Goal: Task Accomplishment & Management: Manage account settings

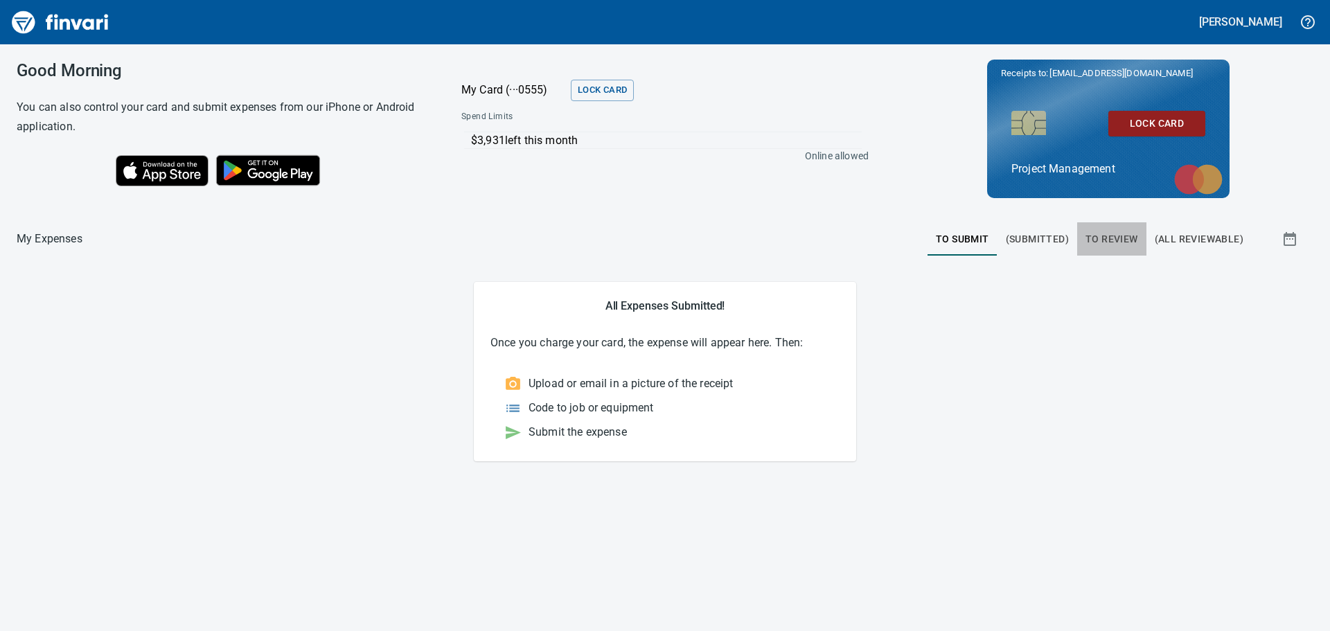
click at [1114, 238] on span "To Review" at bounding box center [1111, 239] width 53 height 17
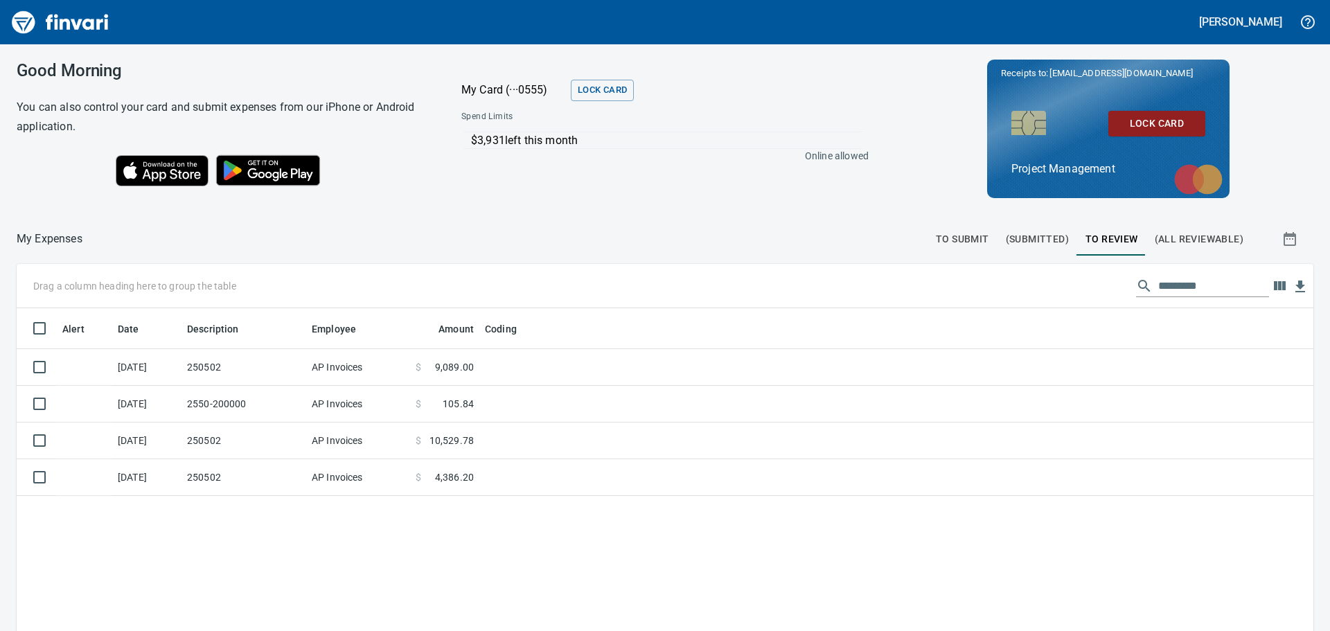
scroll to position [468, 1276]
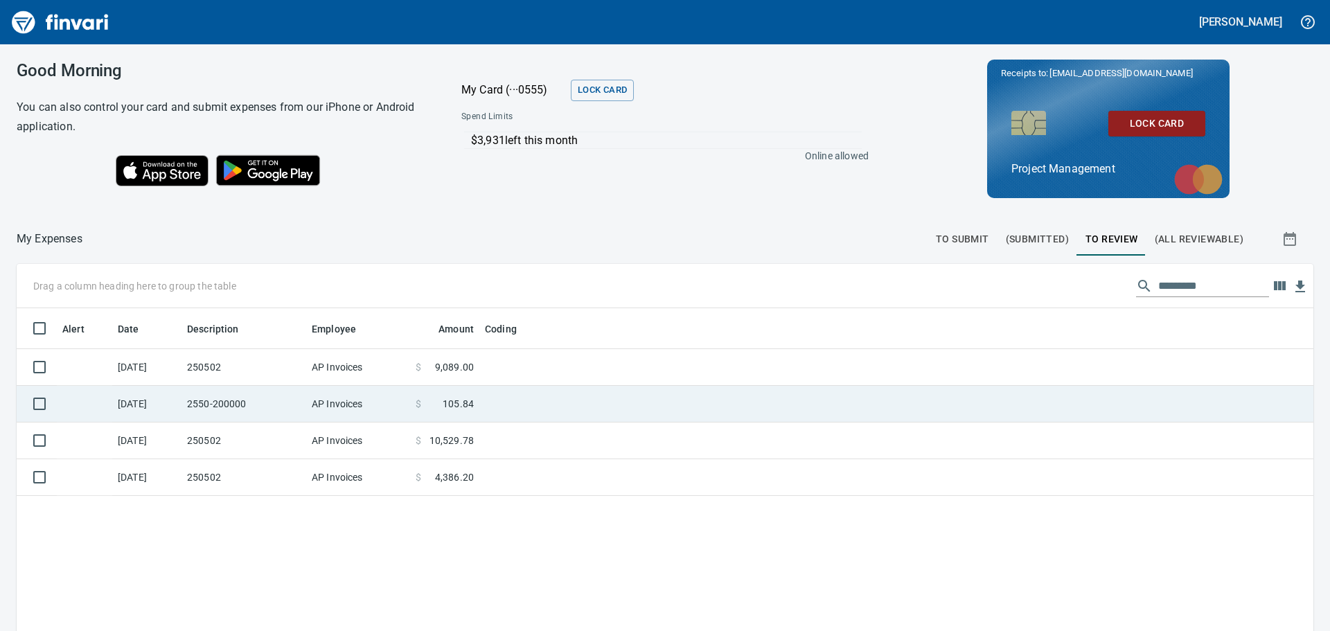
click at [263, 396] on td "2550-200000" at bounding box center [243, 404] width 125 height 37
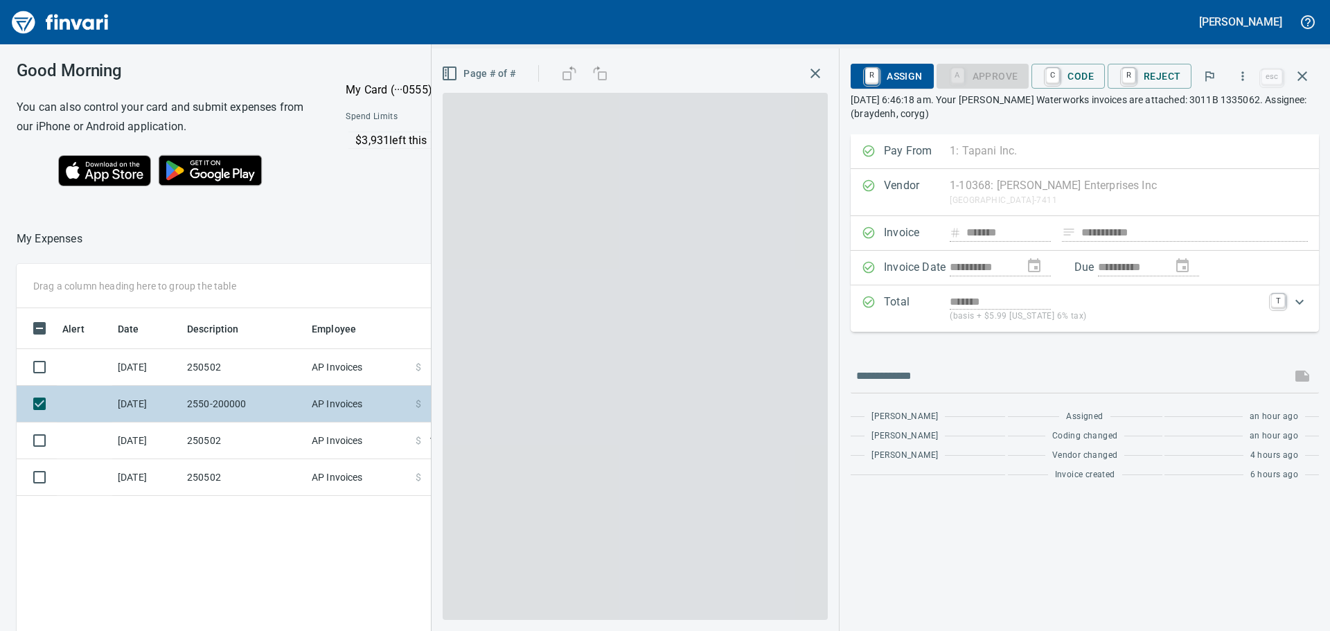
scroll to position [468, 929]
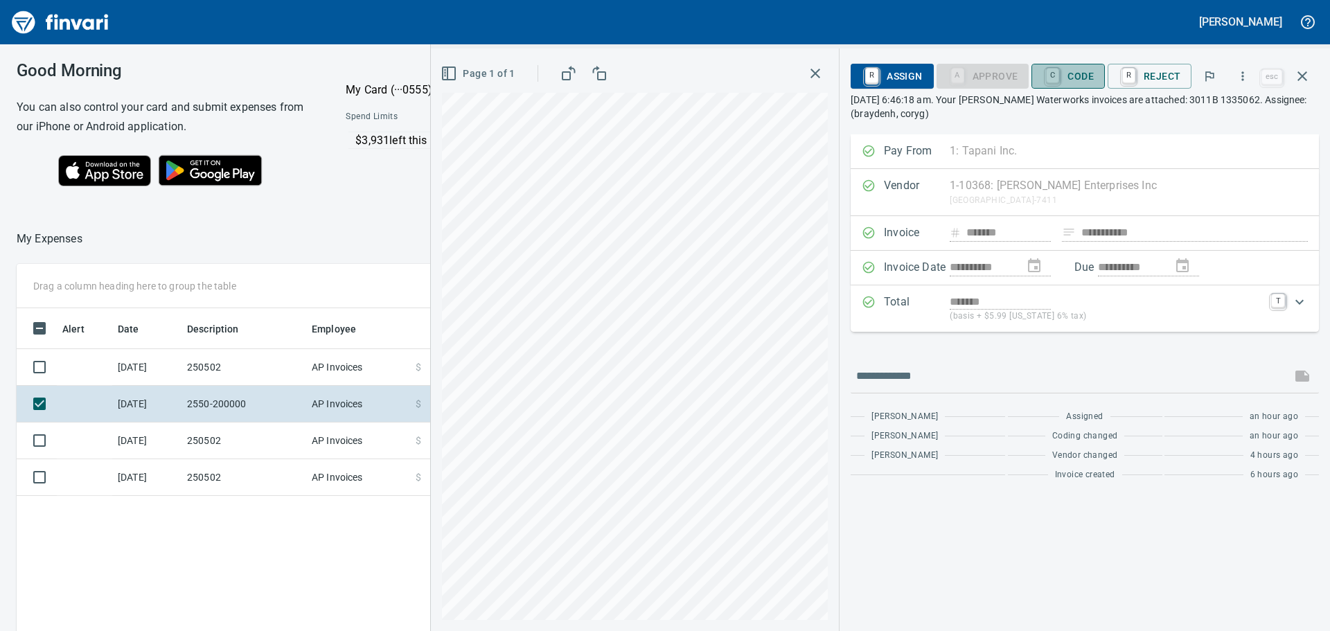
click at [1083, 72] on span "C Code" at bounding box center [1067, 76] width 51 height 24
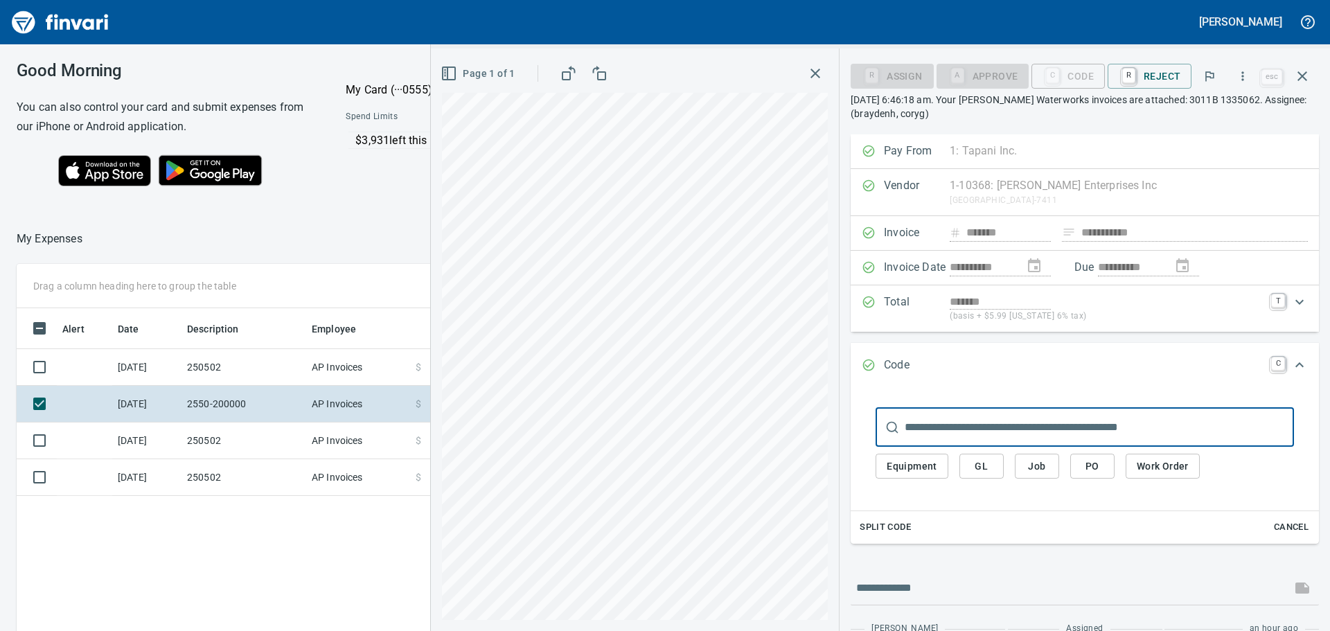
click at [1042, 466] on span "Job" at bounding box center [1037, 466] width 22 height 17
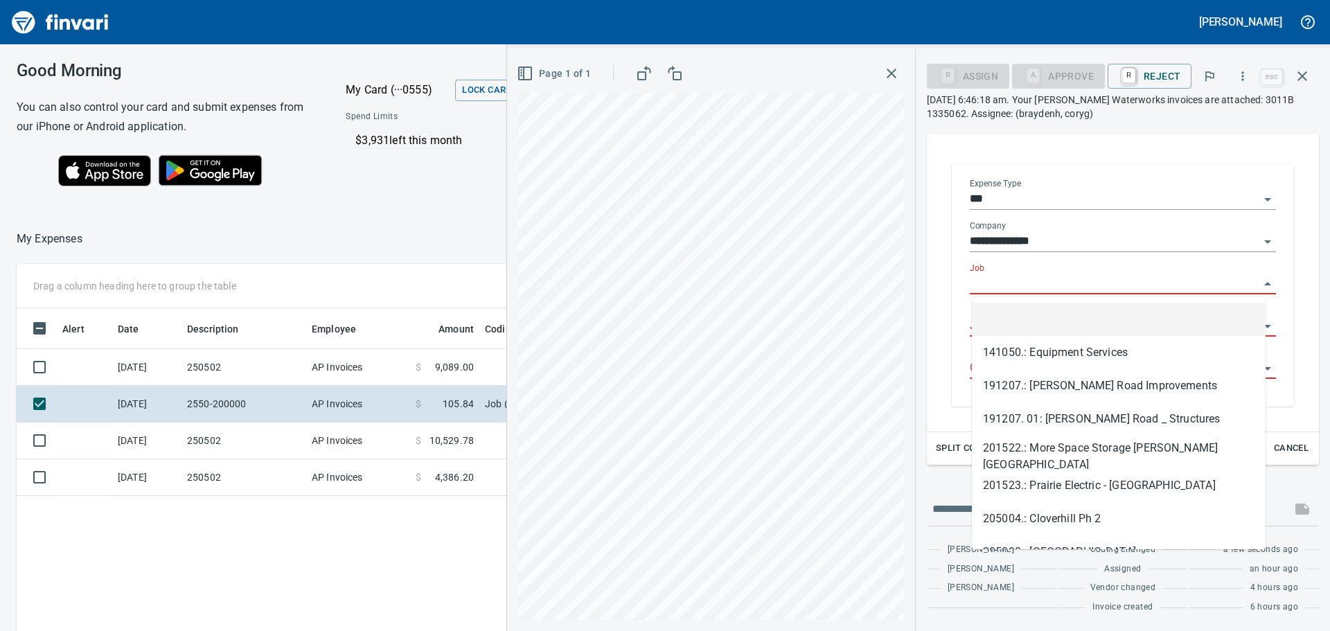
click at [1062, 278] on input "Job" at bounding box center [1113, 283] width 289 height 19
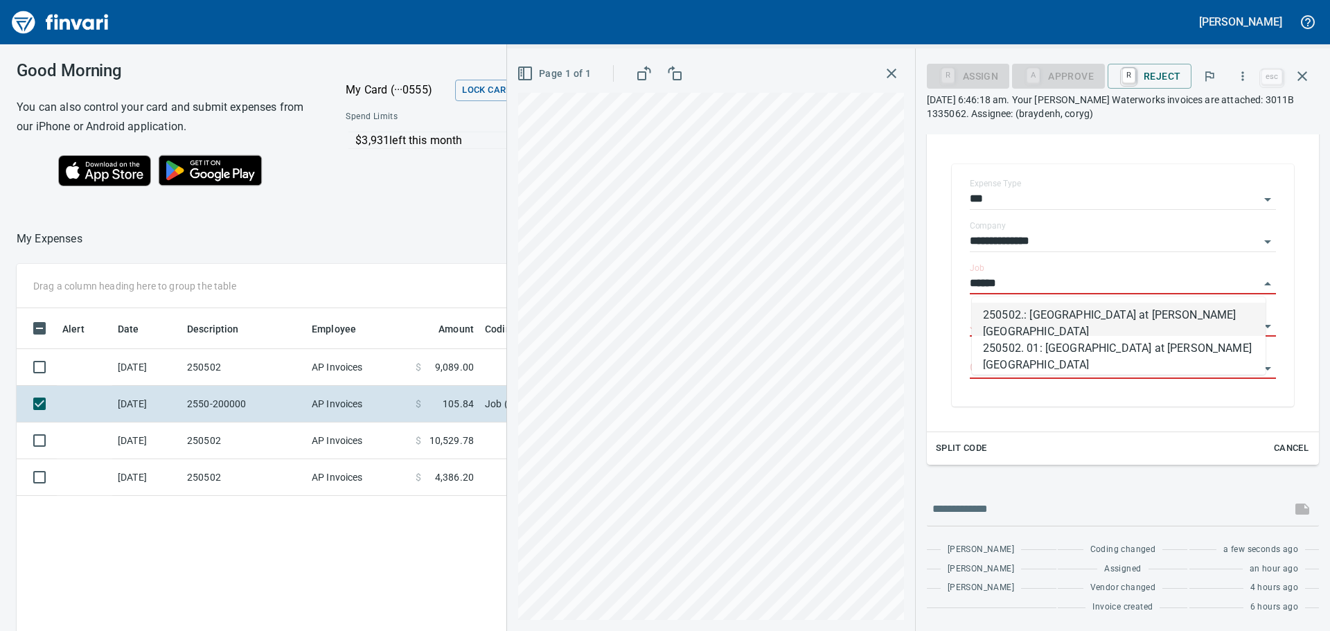
click at [1069, 318] on li "250502.: [GEOGRAPHIC_DATA] at [PERSON_NAME][GEOGRAPHIC_DATA]" at bounding box center [1119, 319] width 294 height 33
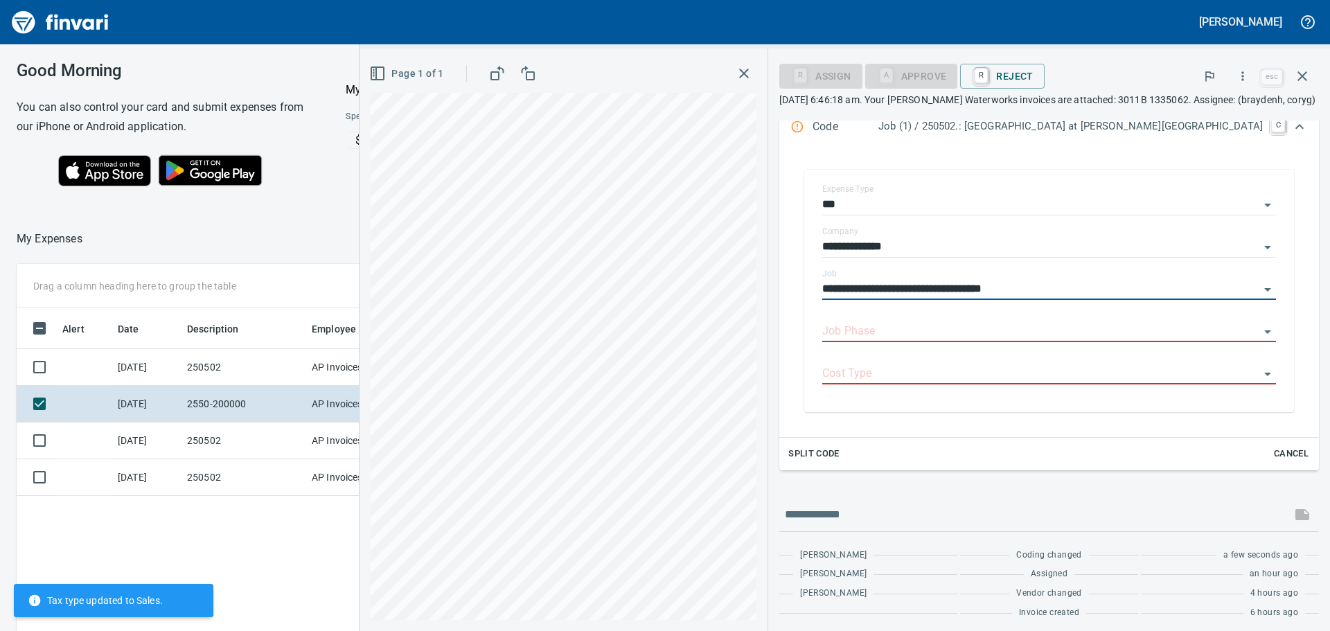
scroll to position [244, 0]
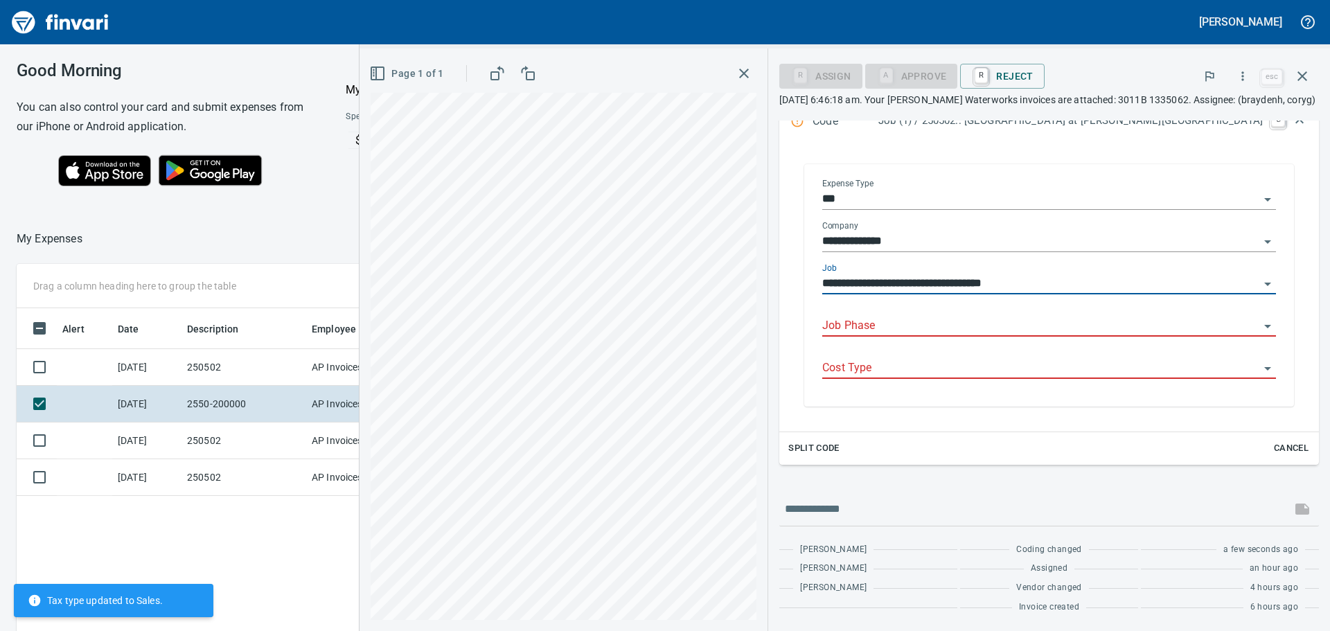
type input "**********"
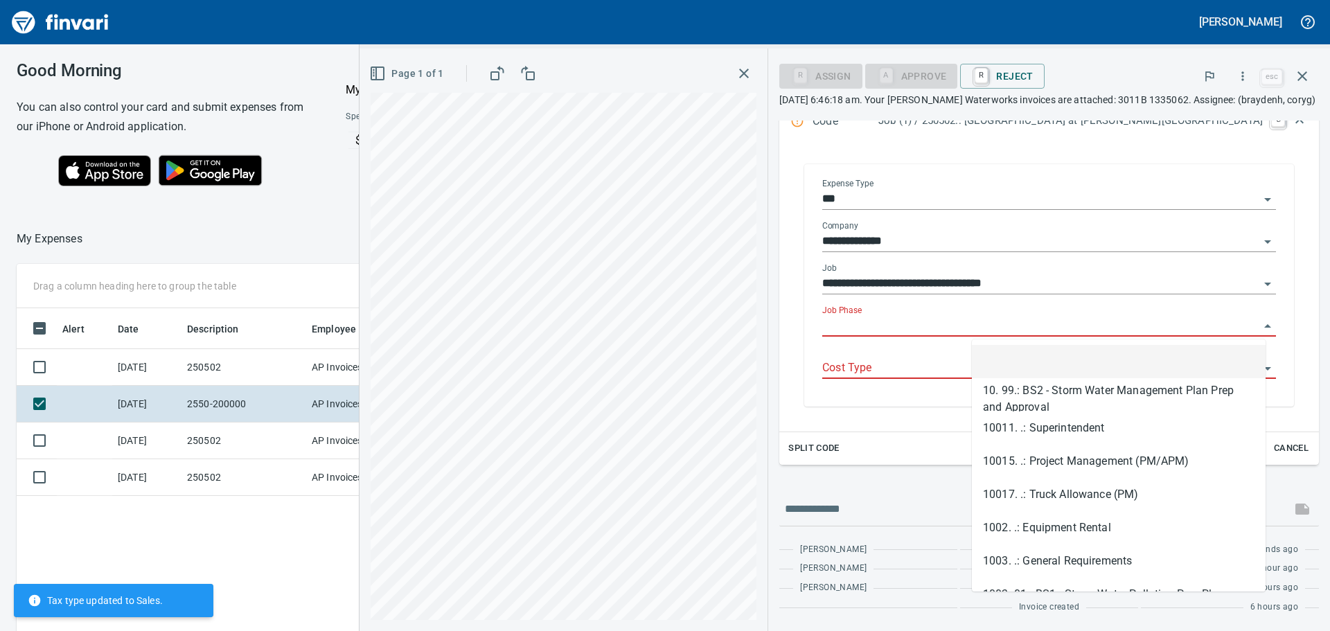
click at [1062, 327] on input "Job Phase" at bounding box center [1040, 325] width 437 height 19
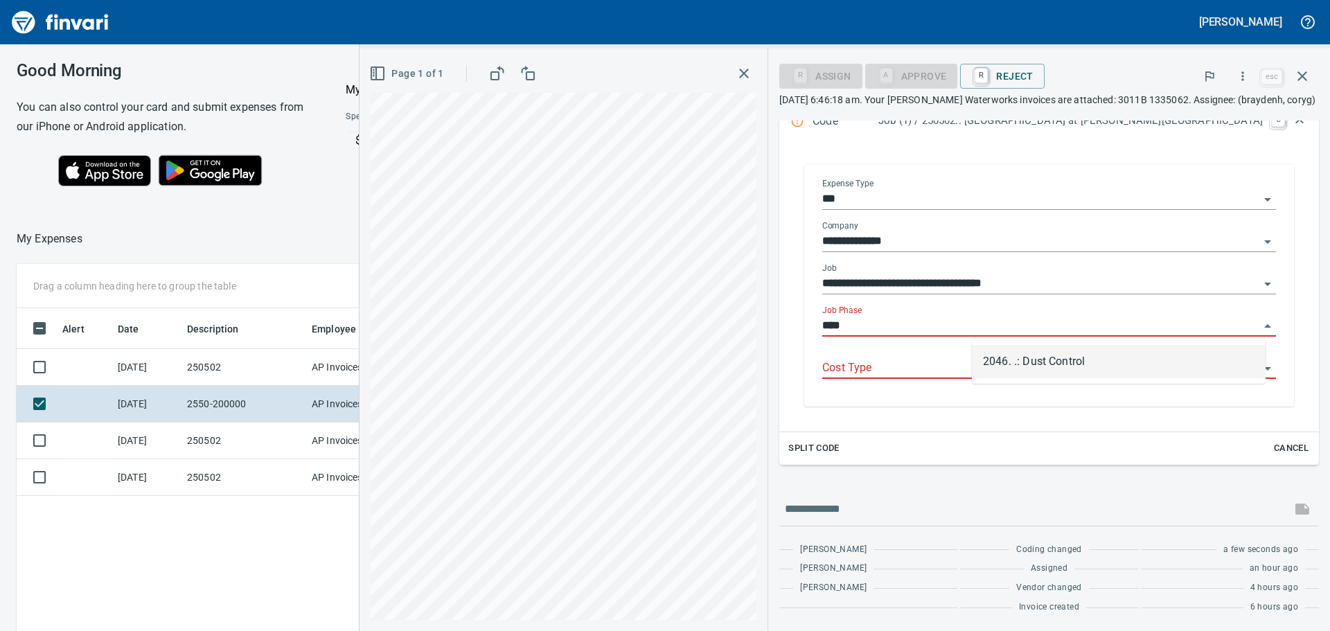
scroll to position [468, 929]
click at [1050, 359] on li "2046. .: Dust Control" at bounding box center [1119, 361] width 294 height 33
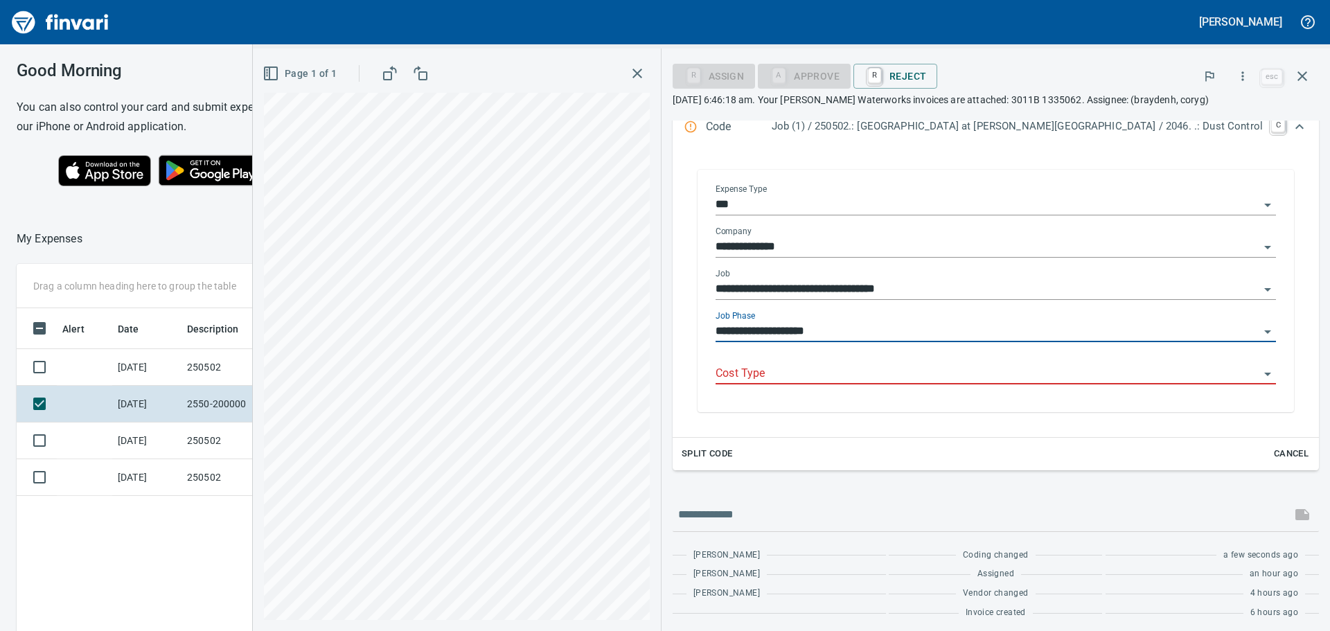
scroll to position [244, 0]
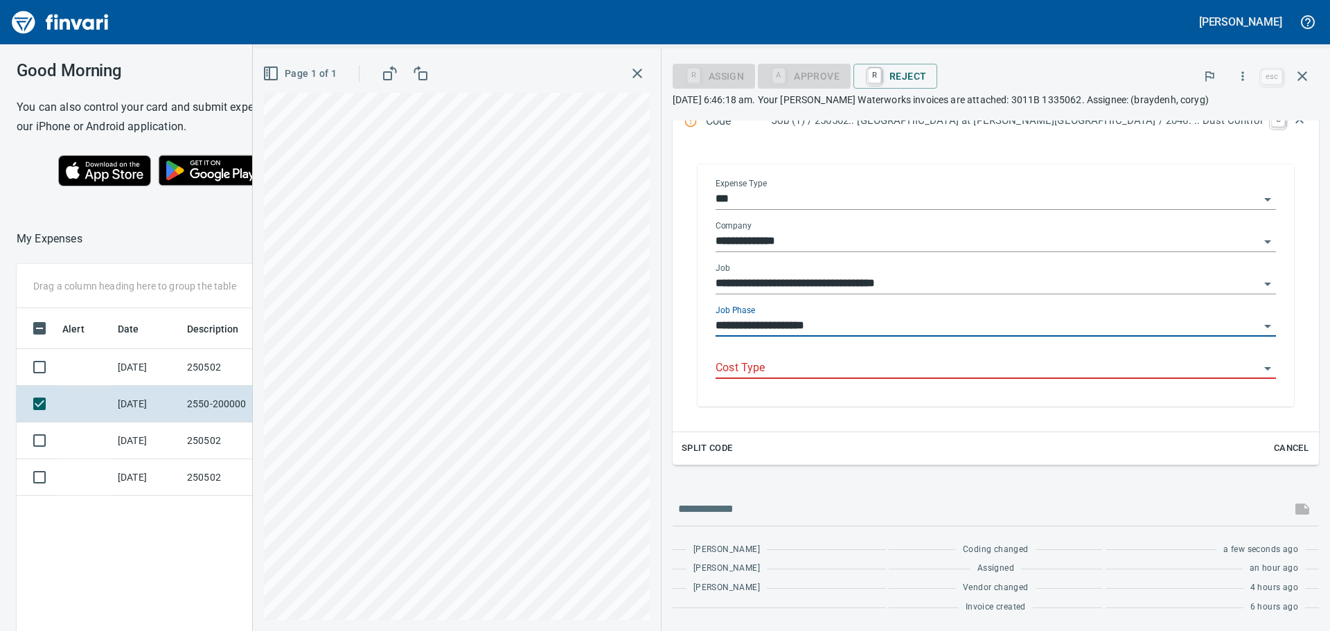
type input "**********"
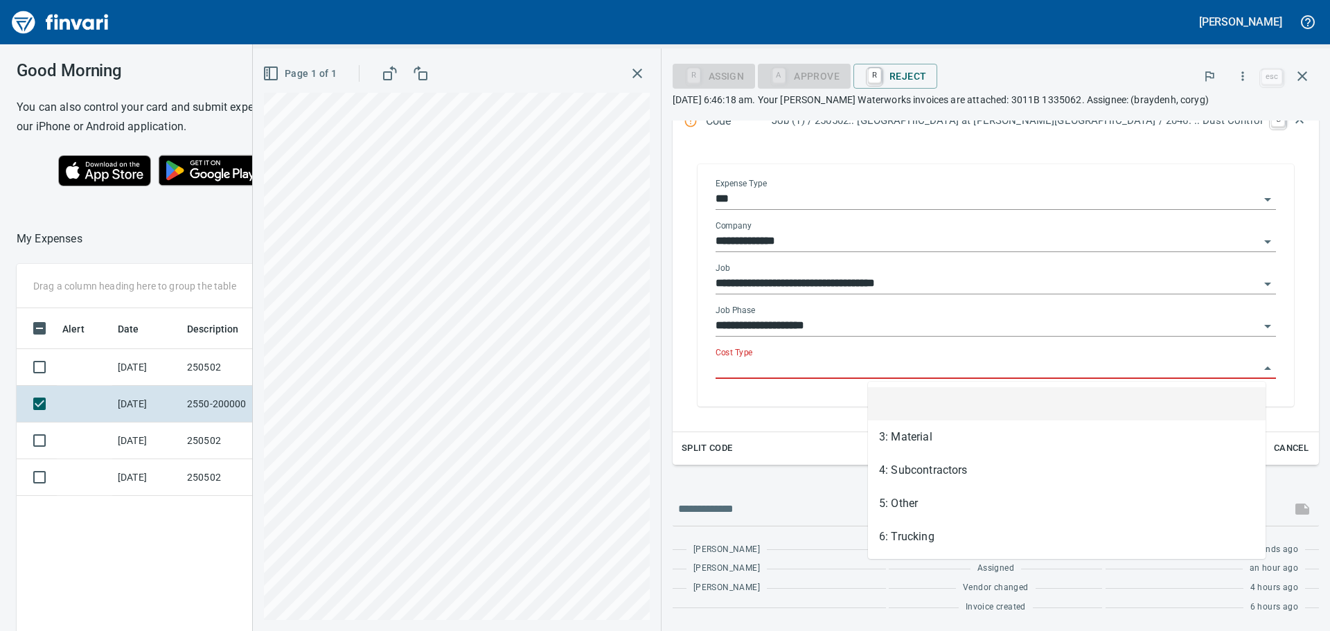
scroll to position [468, 929]
click at [963, 367] on input "Cost Type" at bounding box center [987, 368] width 544 height 19
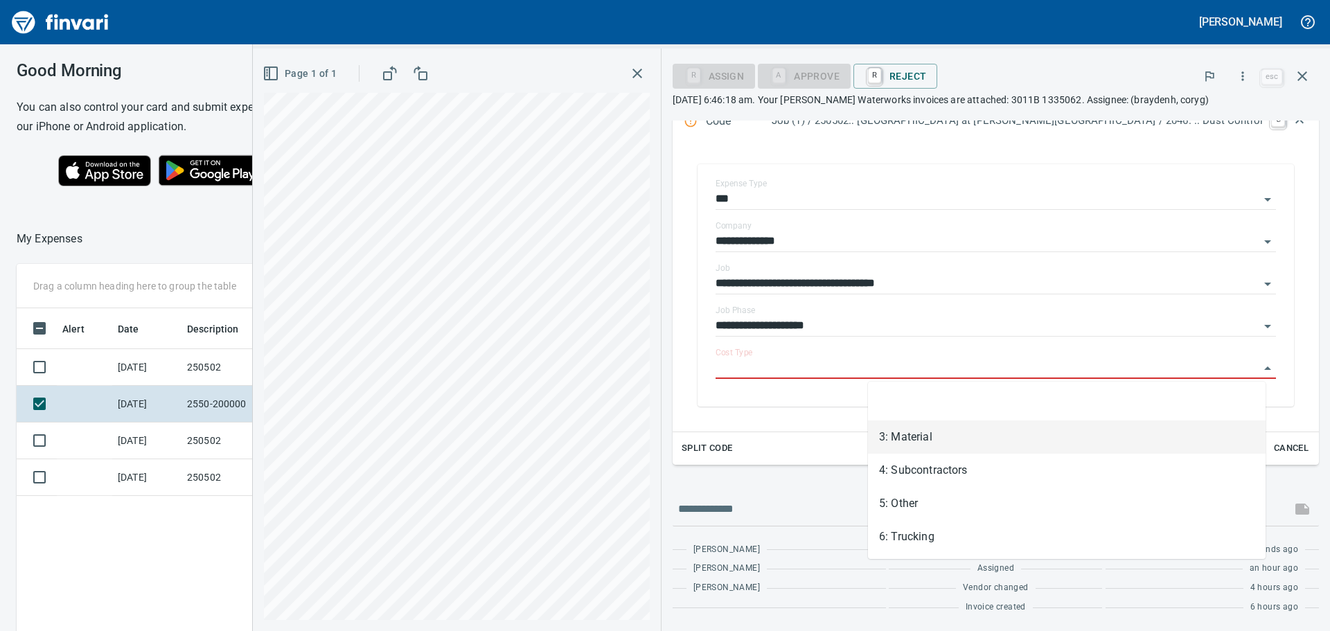
click at [924, 438] on li "3: Material" at bounding box center [1066, 436] width 397 height 33
type input "**********"
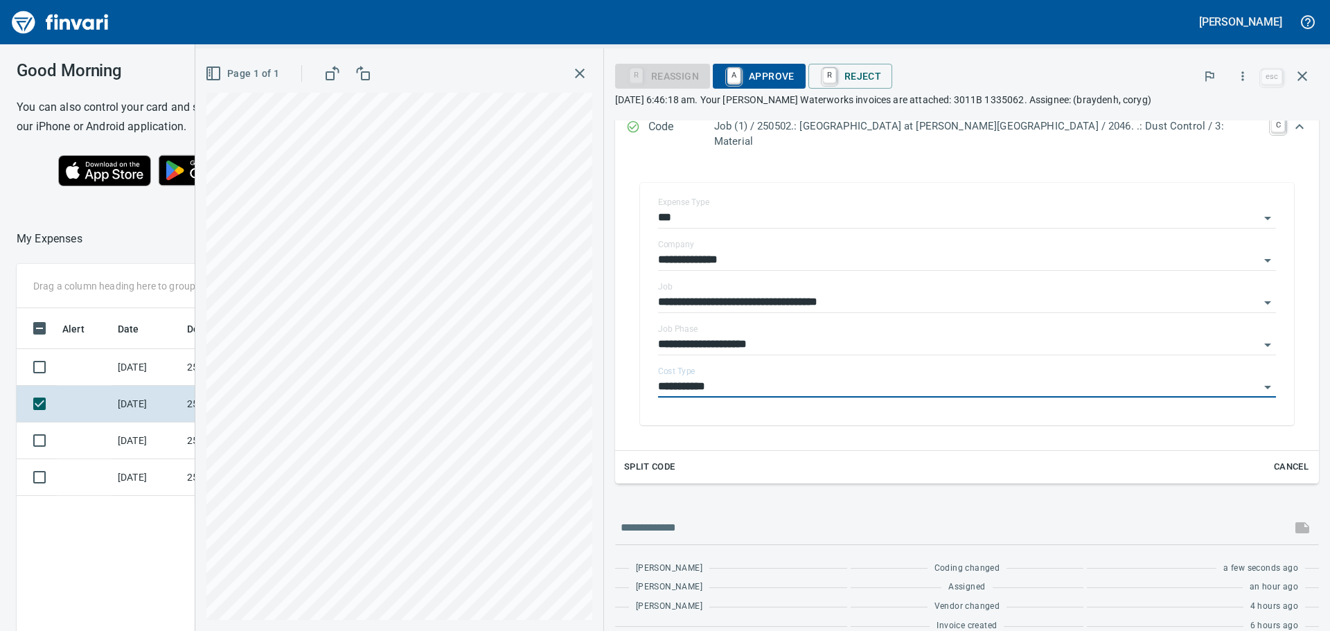
scroll to position [244, 0]
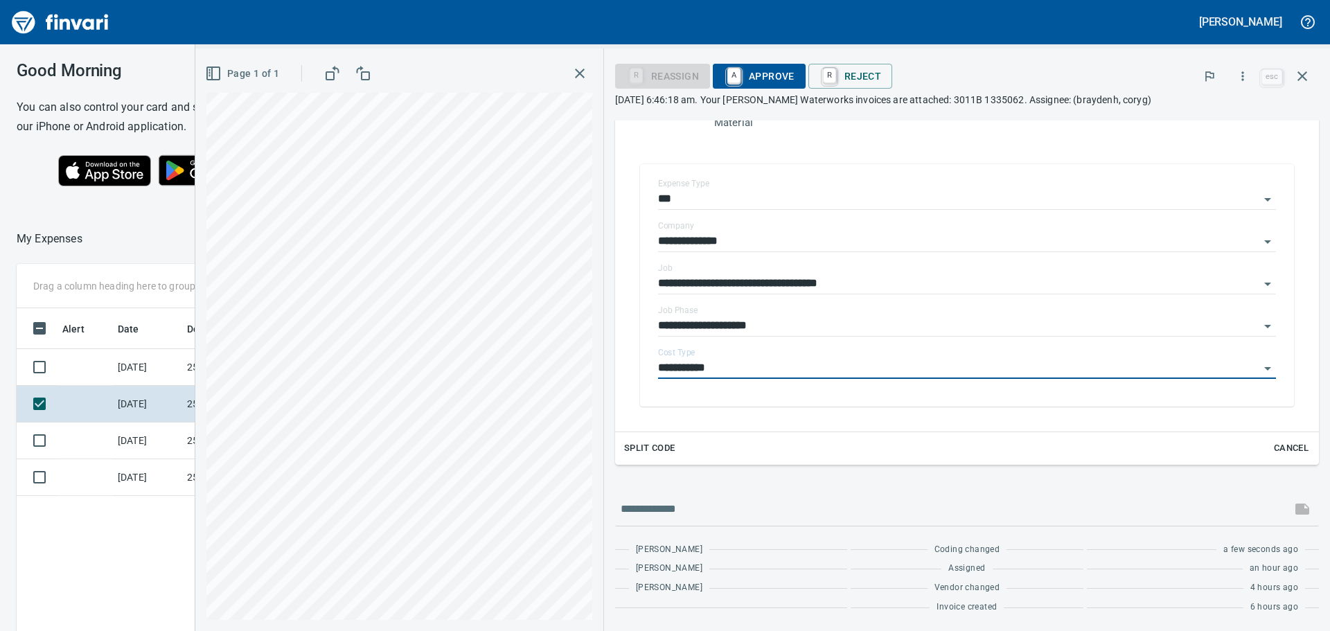
click at [794, 69] on span "A Approve" at bounding box center [759, 76] width 71 height 24
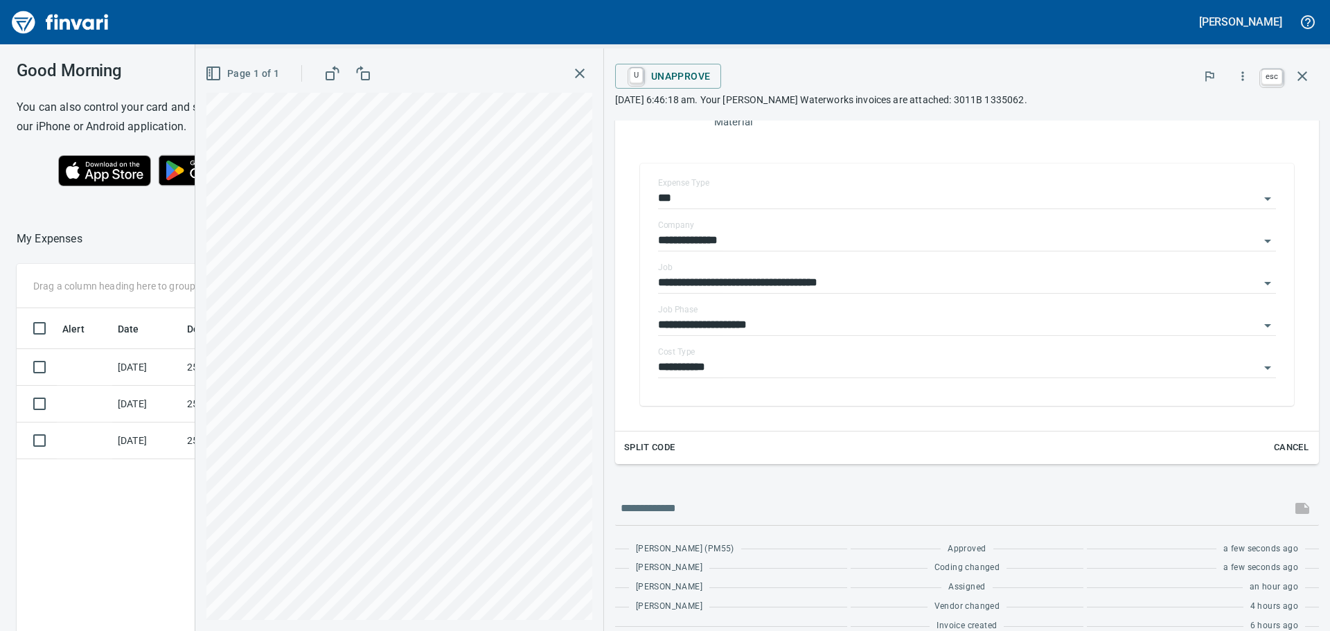
scroll to position [468, 929]
click at [1299, 74] on icon "button" at bounding box center [1302, 76] width 10 height 10
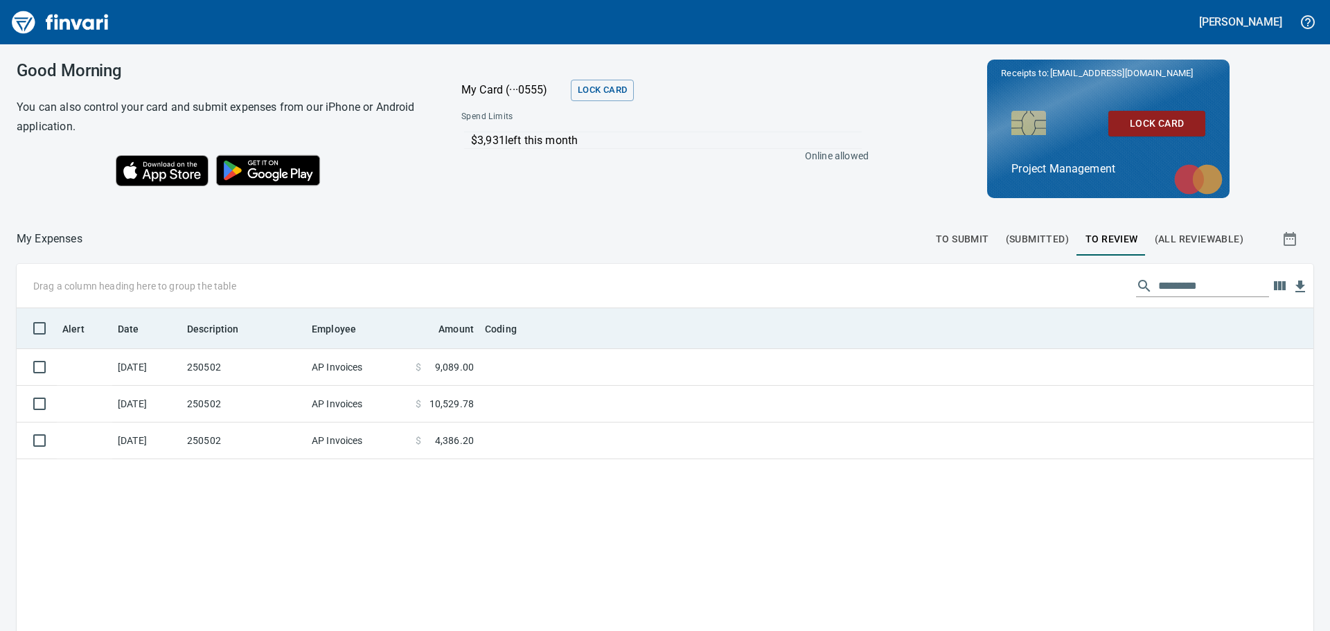
scroll to position [468, 1276]
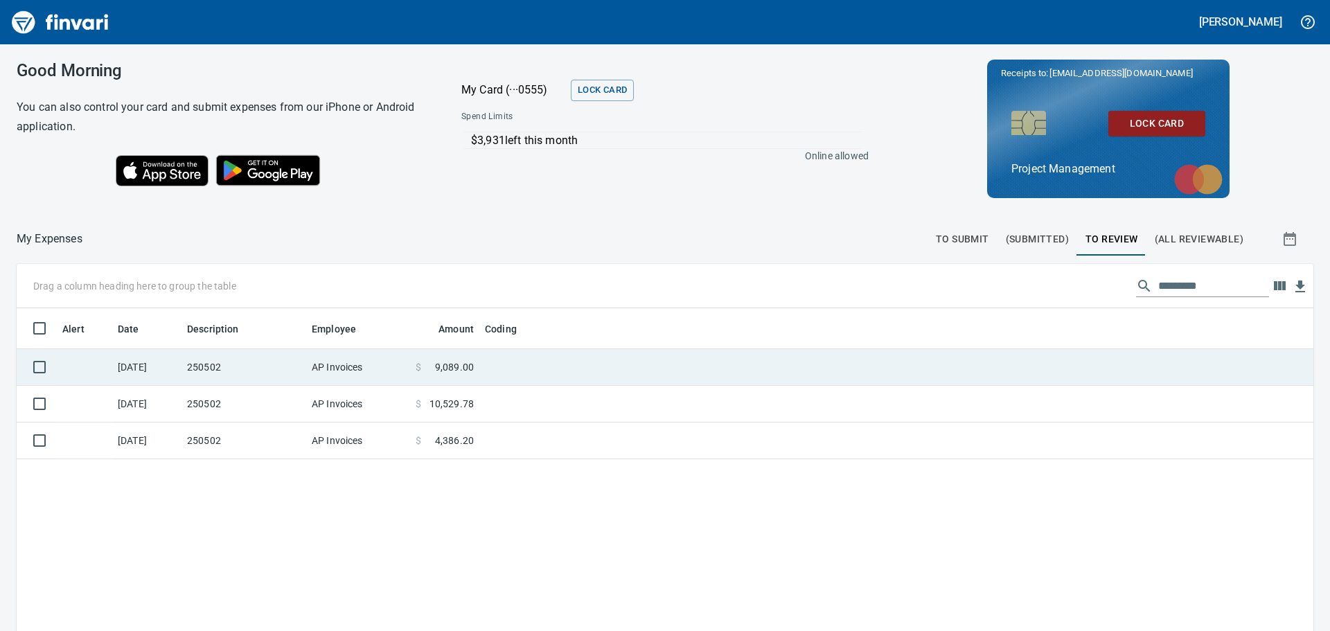
click at [258, 358] on td "250502" at bounding box center [243, 367] width 125 height 37
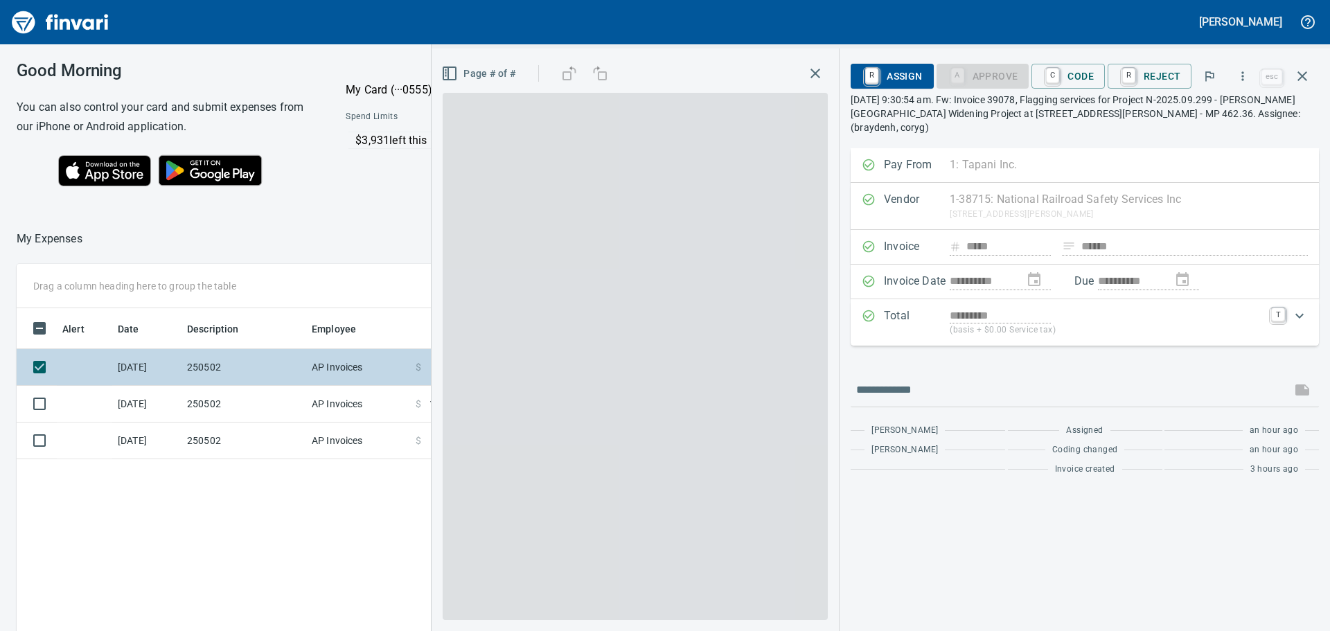
scroll to position [468, 929]
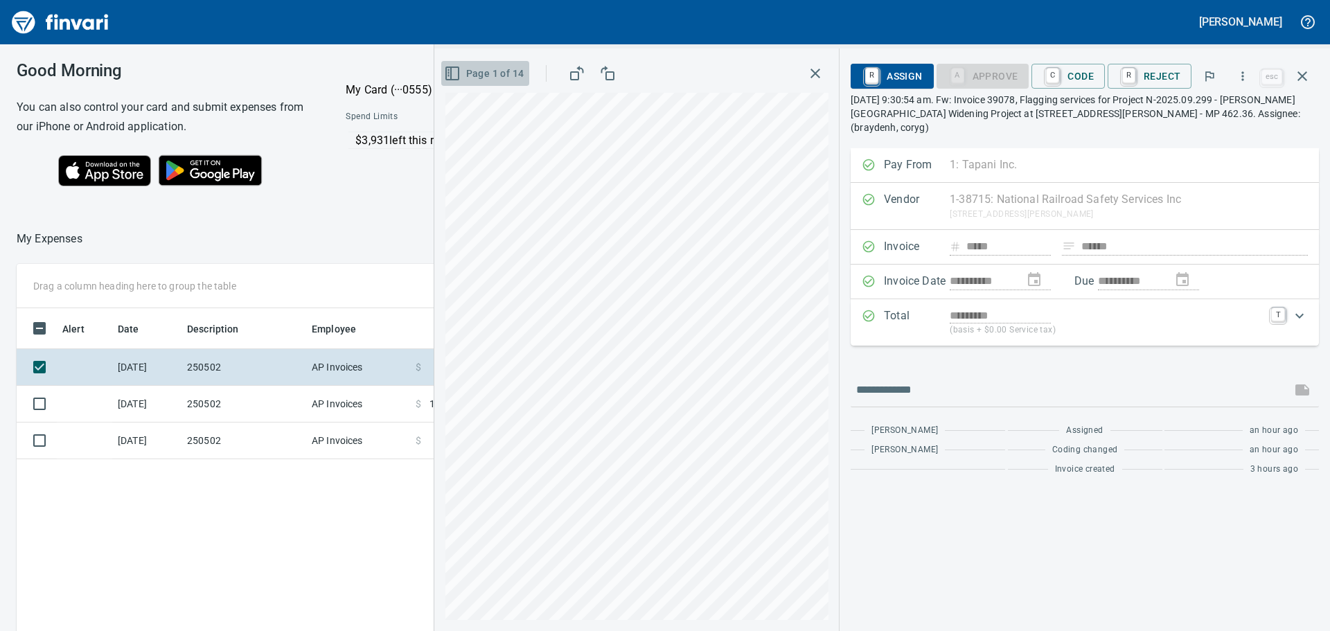
click at [451, 73] on icon "button" at bounding box center [451, 73] width 0 height 12
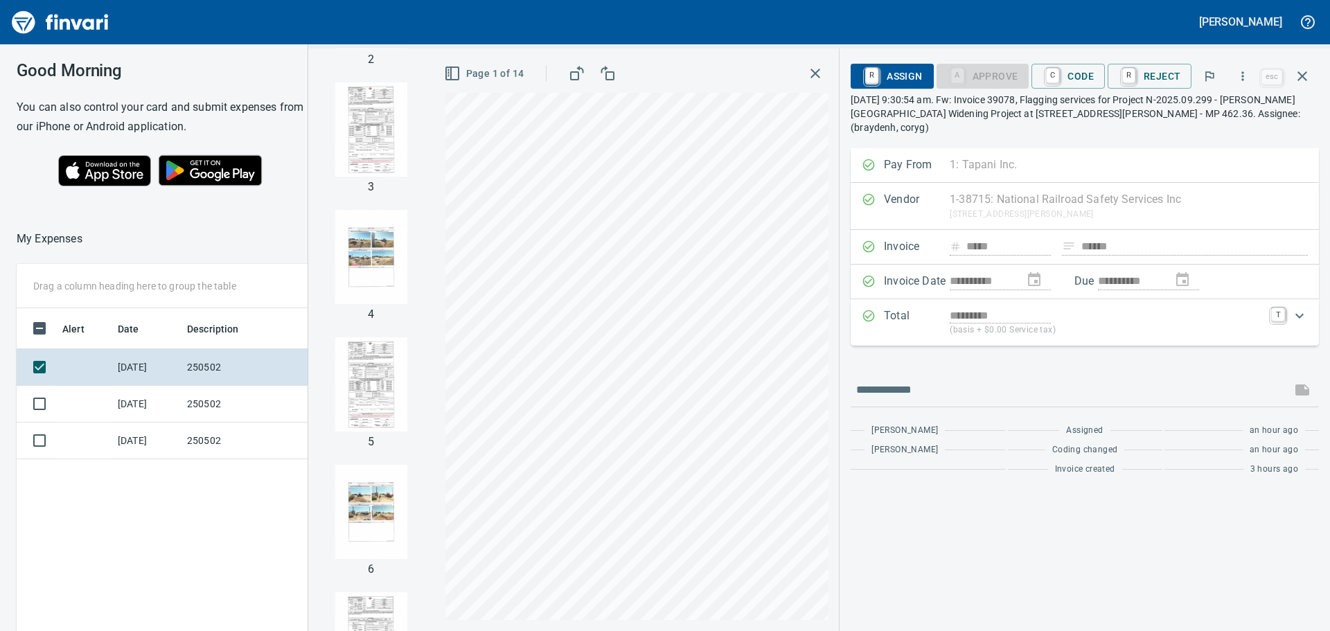
scroll to position [0, 0]
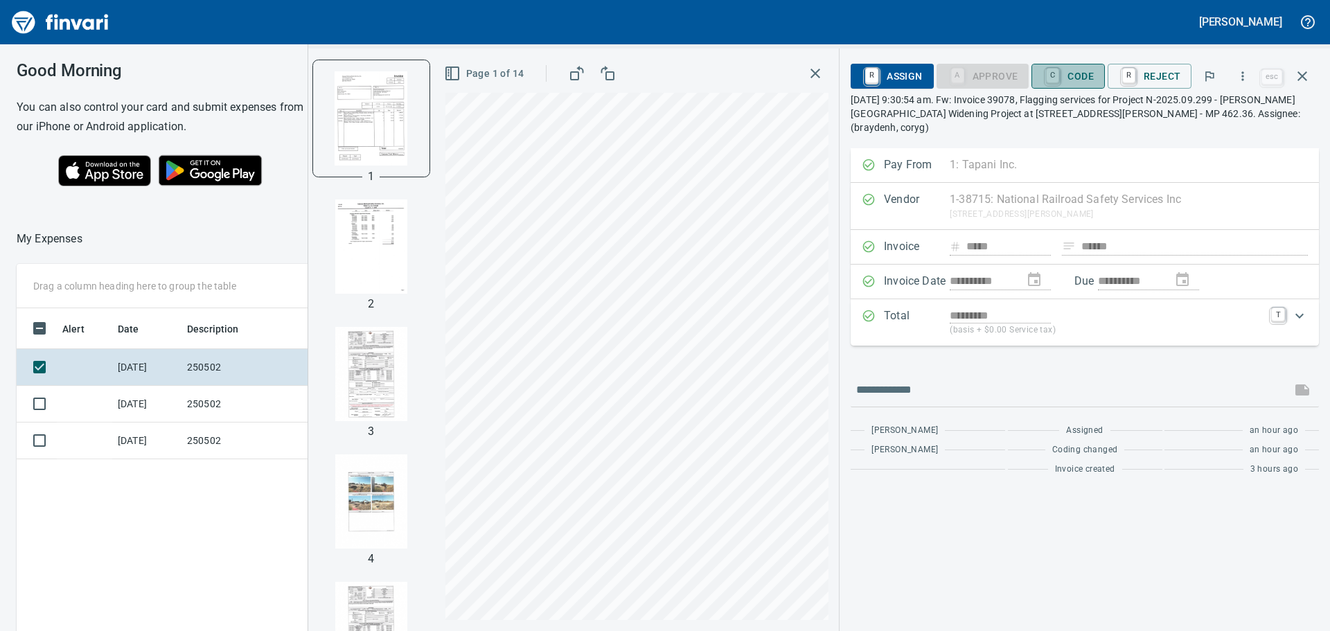
click at [1080, 72] on span "C Code" at bounding box center [1067, 76] width 51 height 24
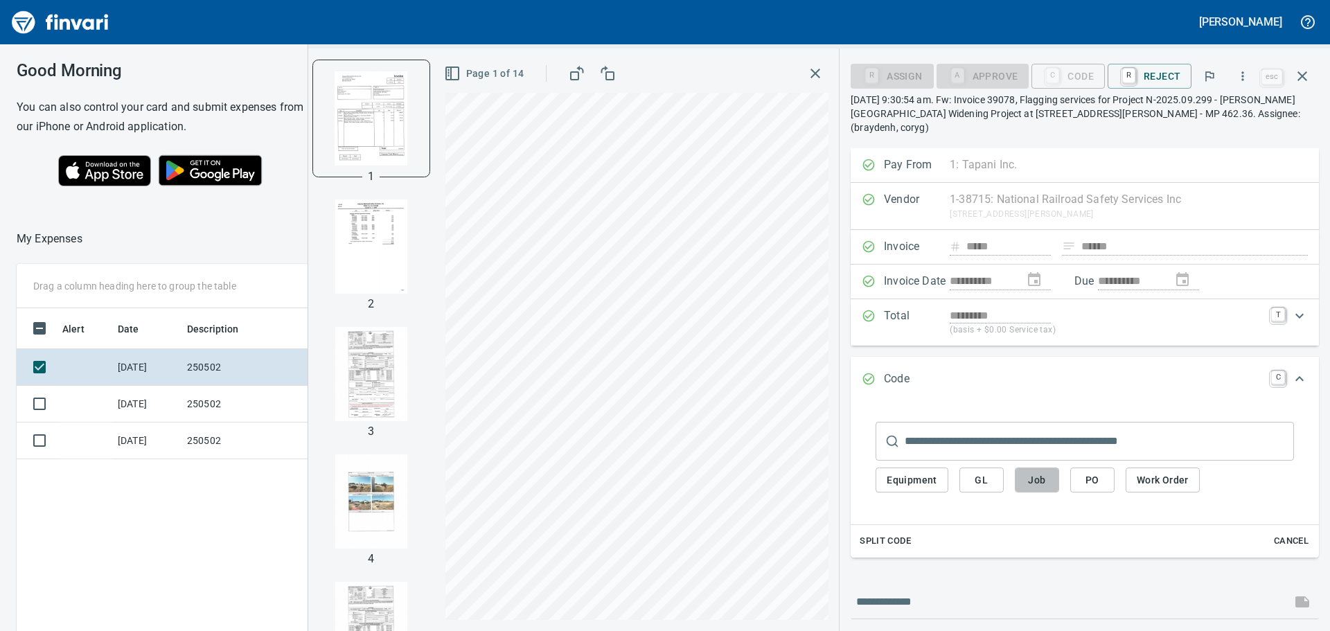
click at [1038, 472] on span "Job" at bounding box center [1037, 480] width 22 height 17
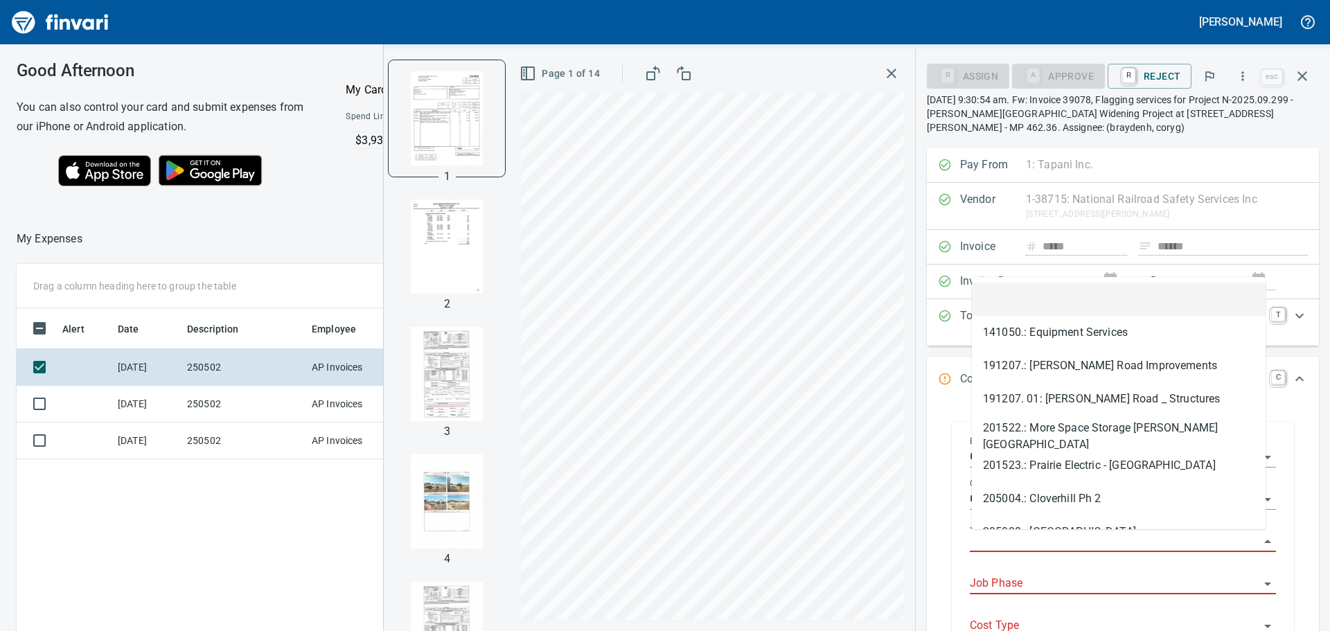
click at [1027, 535] on input "Job" at bounding box center [1113, 541] width 289 height 19
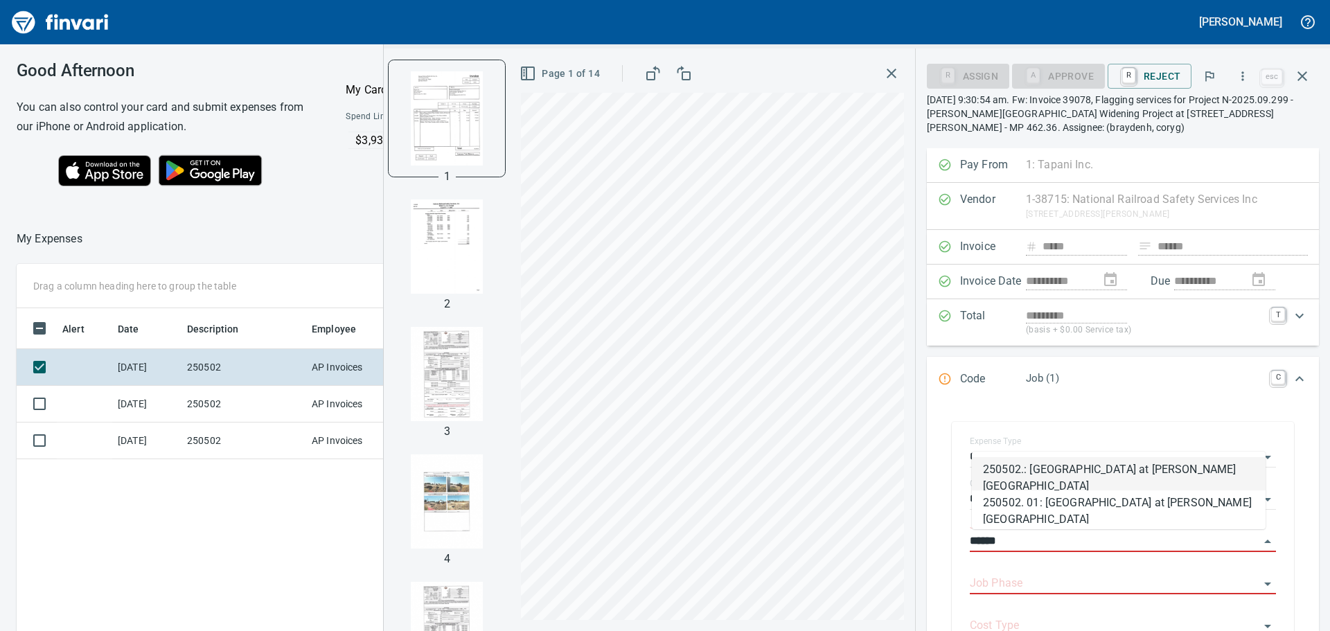
click at [1066, 469] on li "250502.: [GEOGRAPHIC_DATA] at [PERSON_NAME][GEOGRAPHIC_DATA]" at bounding box center [1119, 473] width 294 height 33
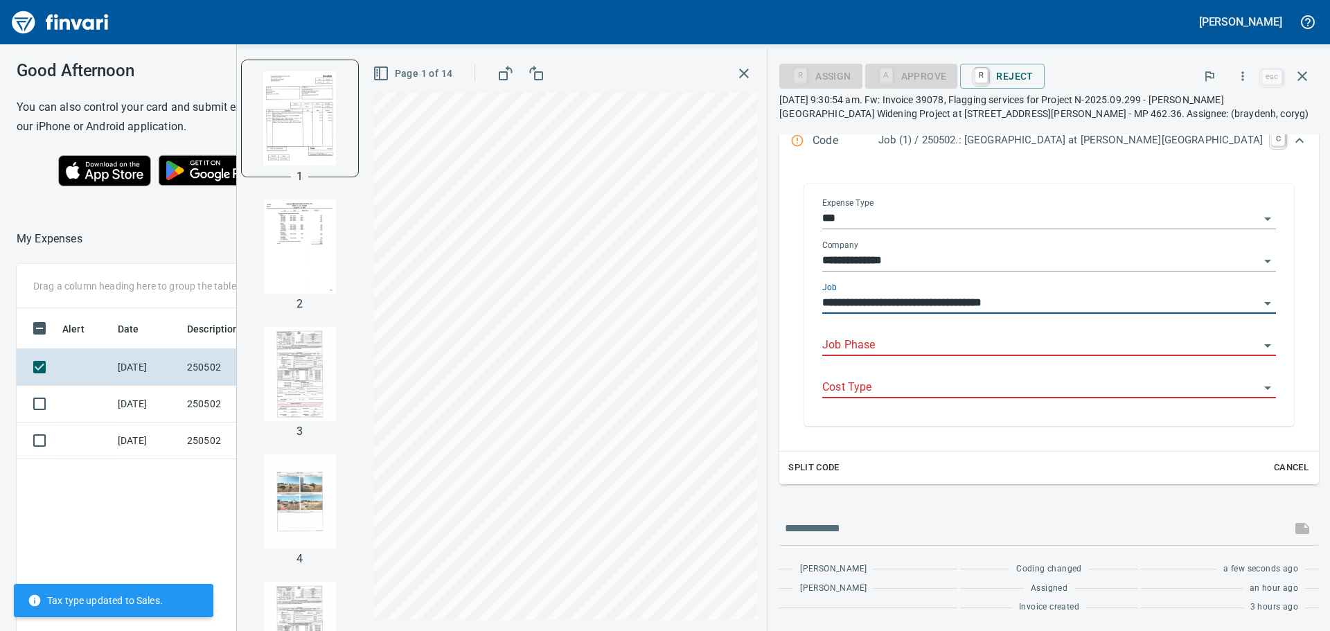
scroll to position [238, 0]
type input "**********"
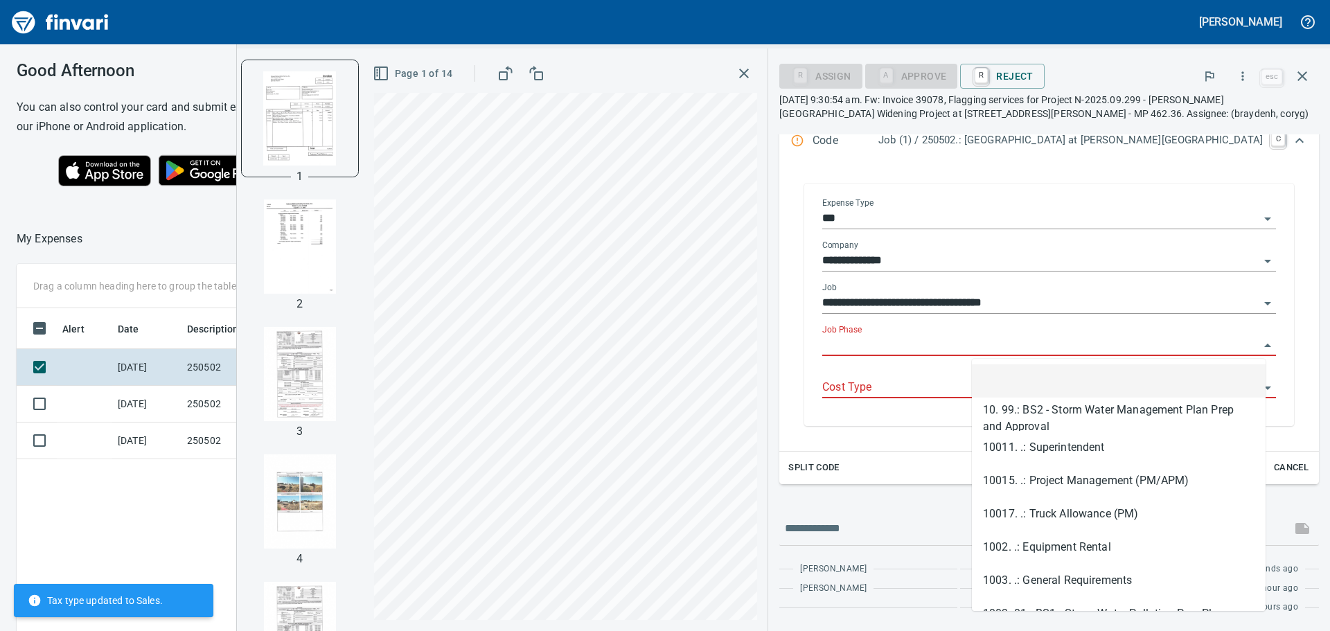
scroll to position [468, 929]
click at [1042, 339] on input "Job Phase" at bounding box center [1040, 345] width 437 height 19
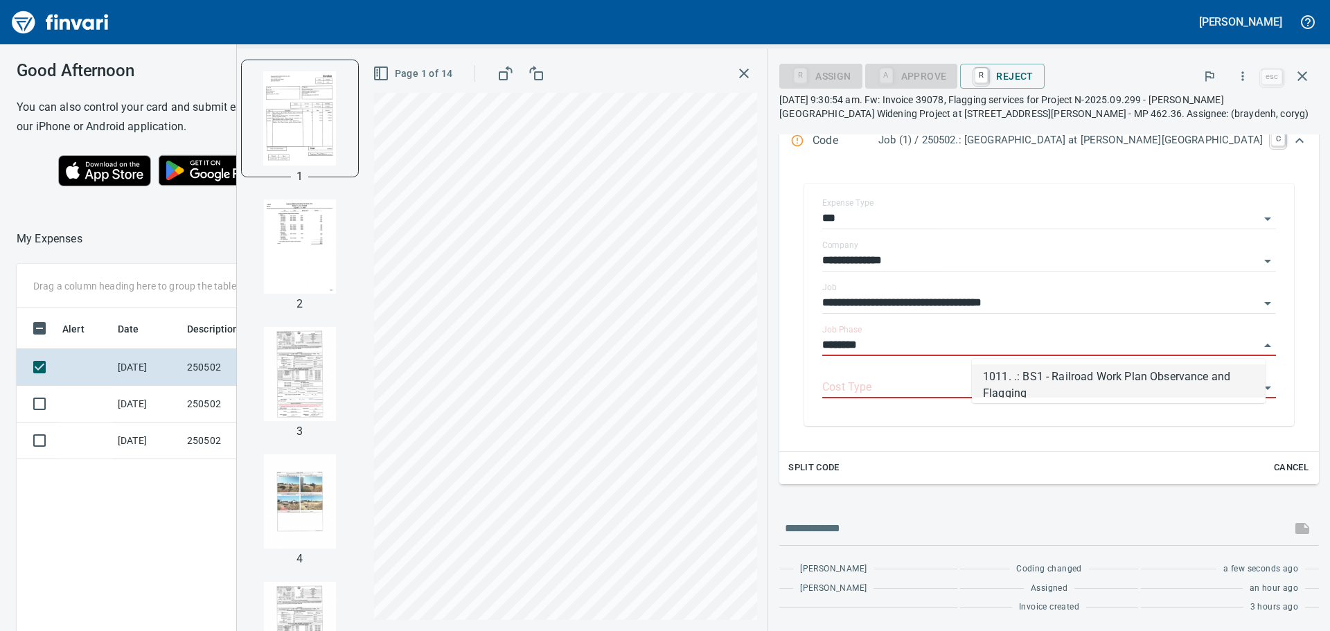
click at [1059, 379] on li "1011. .: BS1 - Railroad Work Plan Observance and Flagging" at bounding box center [1119, 380] width 294 height 33
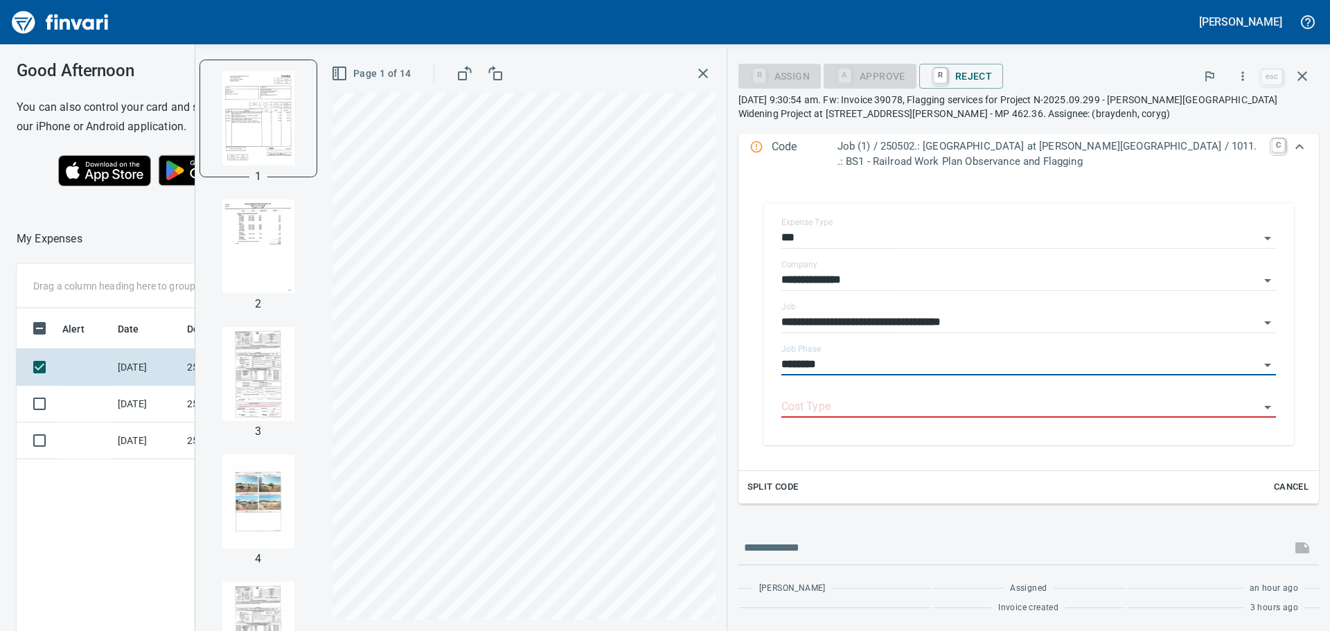
type input "**********"
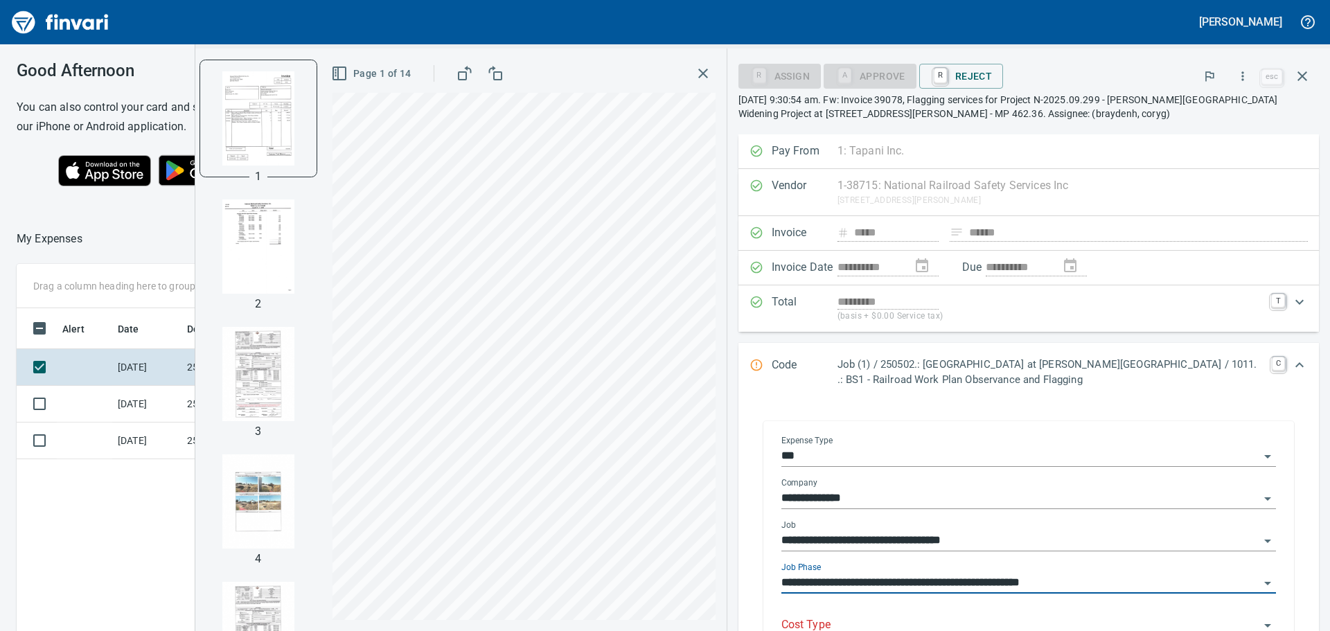
scroll to position [238, 0]
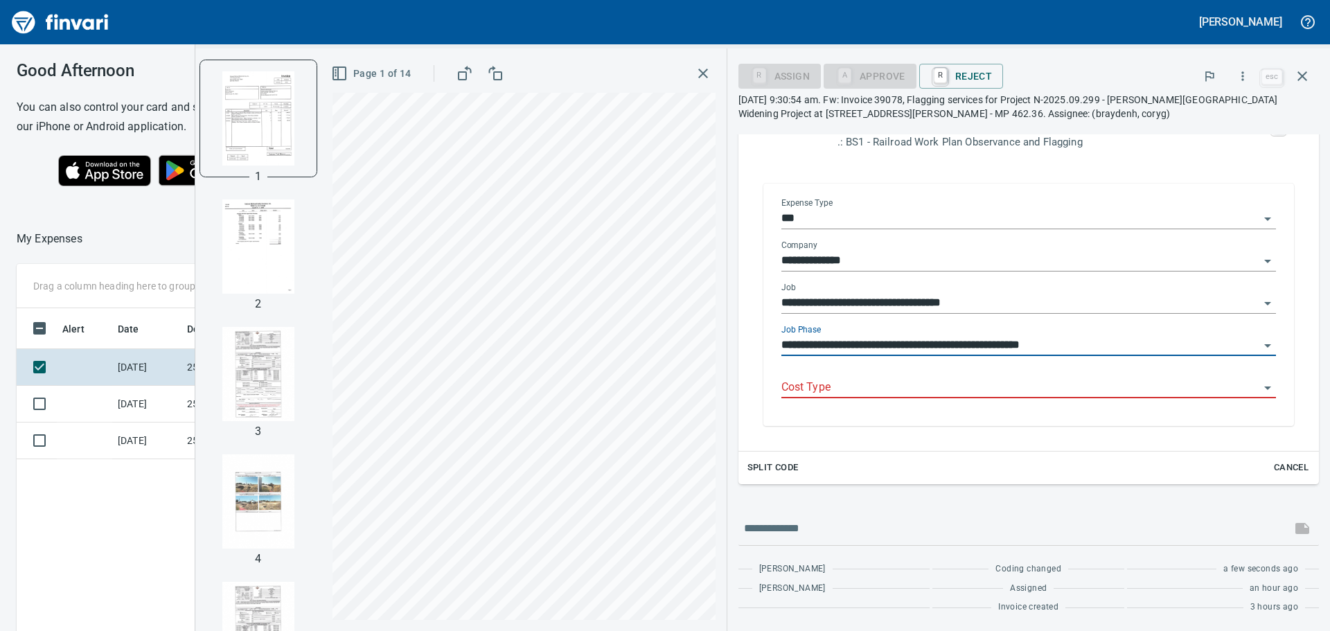
type input "**********"
click at [859, 387] on input "Cost Type" at bounding box center [1020, 387] width 478 height 19
click at [825, 385] on input "Cost Type" at bounding box center [1020, 387] width 478 height 19
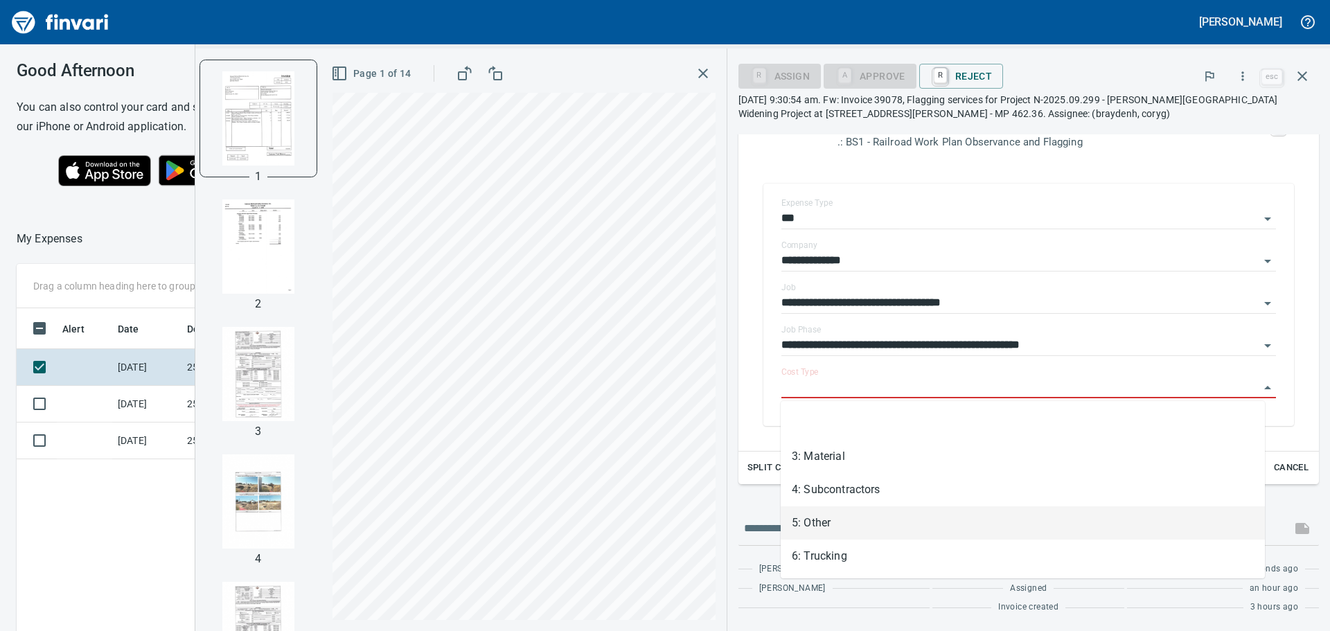
click at [828, 519] on li "5: Other" at bounding box center [1022, 522] width 484 height 33
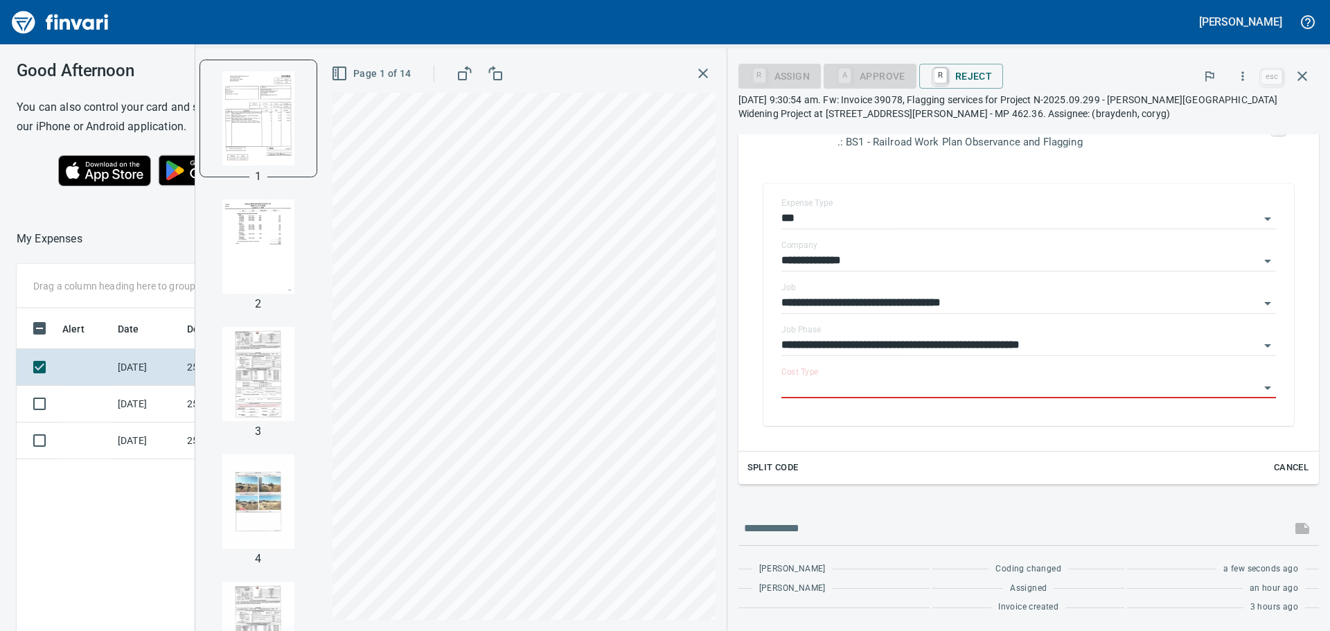
type input "********"
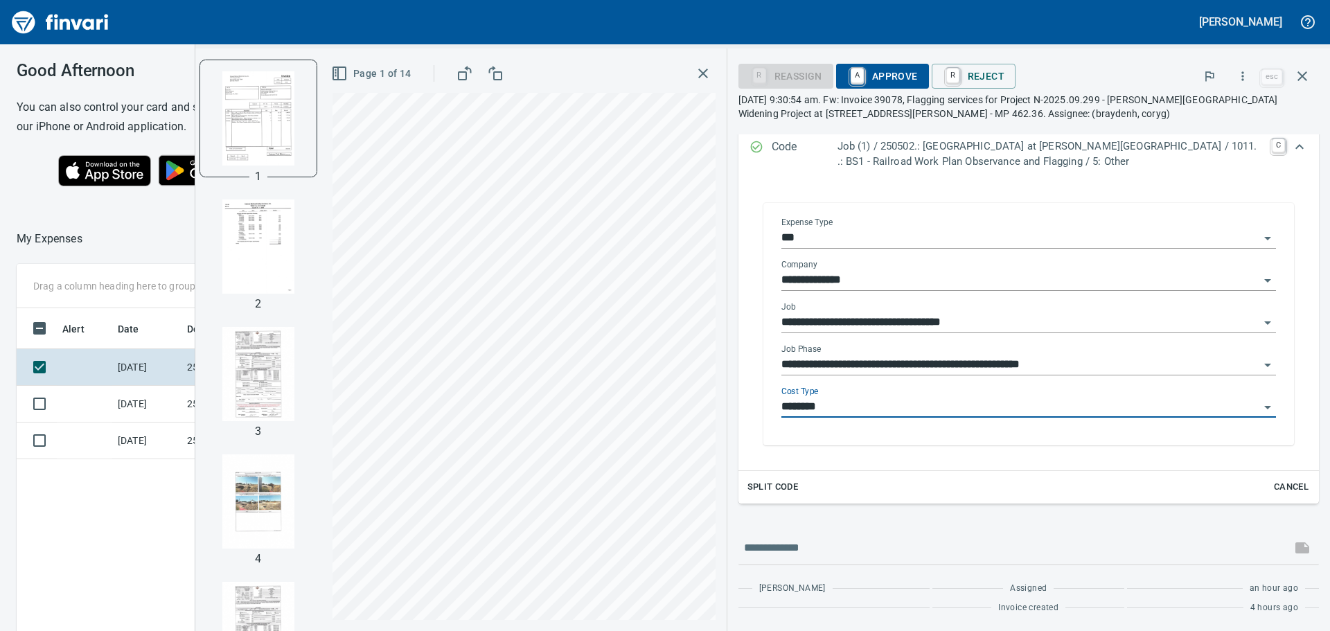
scroll to position [238, 0]
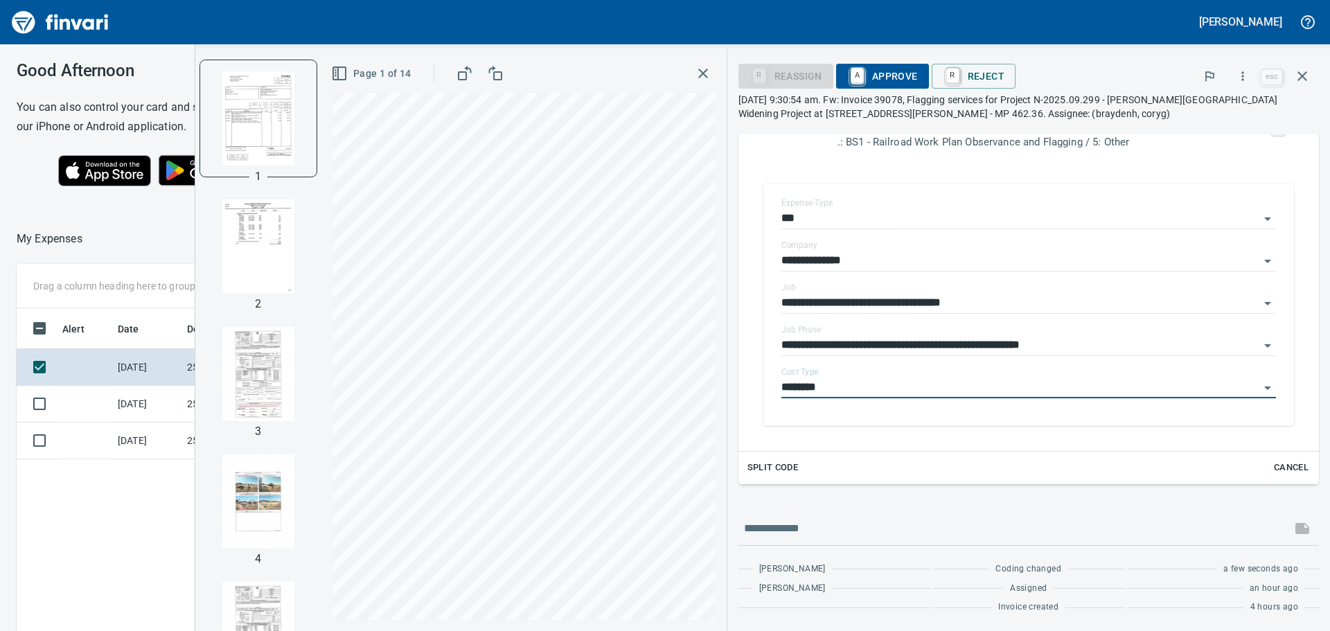
click at [886, 73] on span "A Approve" at bounding box center [882, 76] width 71 height 24
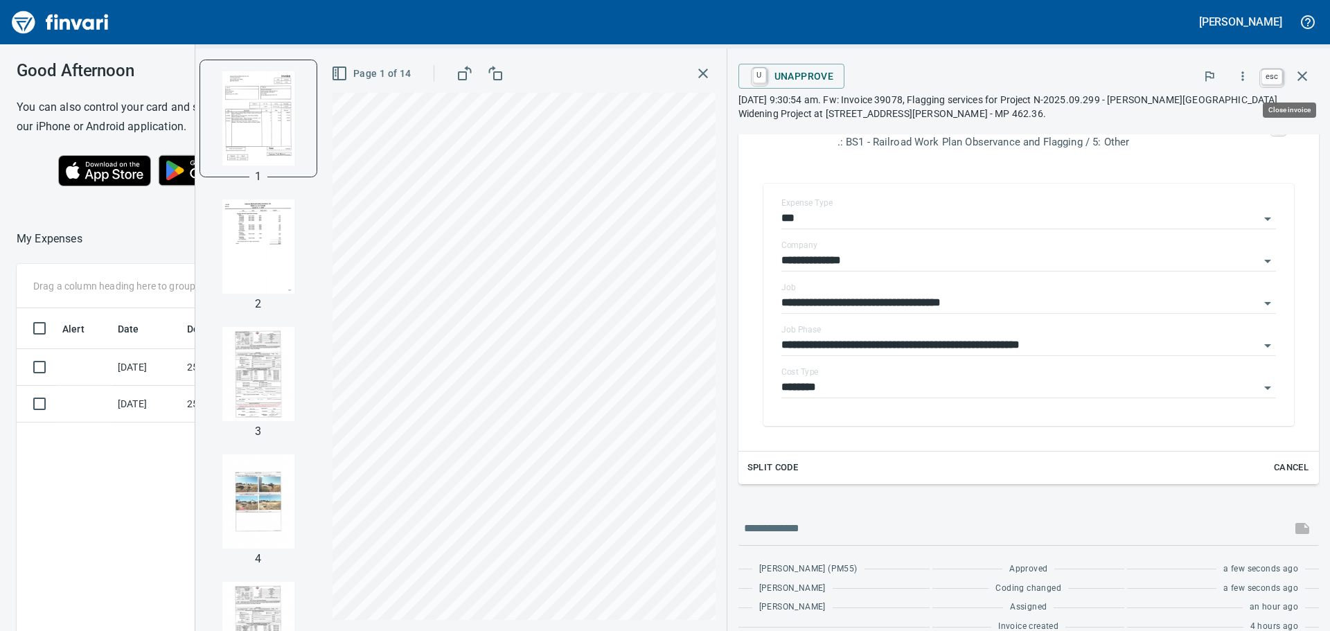
scroll to position [468, 929]
click at [1301, 73] on icon "button" at bounding box center [1302, 76] width 17 height 17
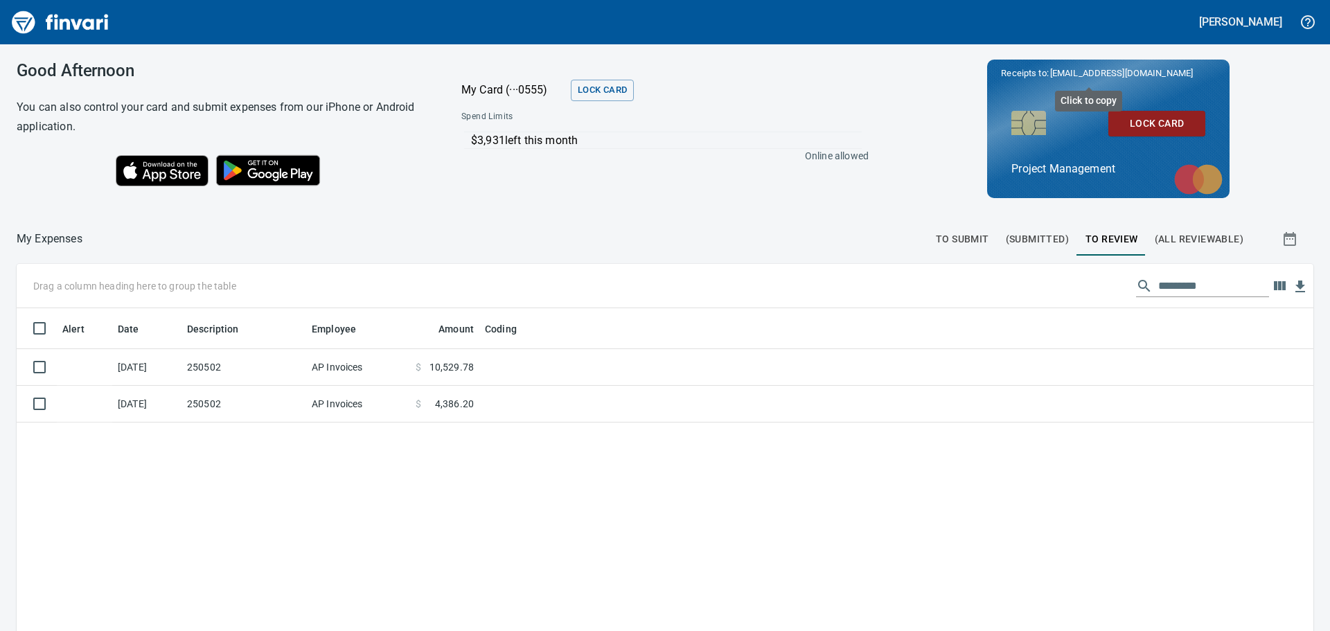
scroll to position [468, 1276]
